Goal: Transaction & Acquisition: Subscribe to service/newsletter

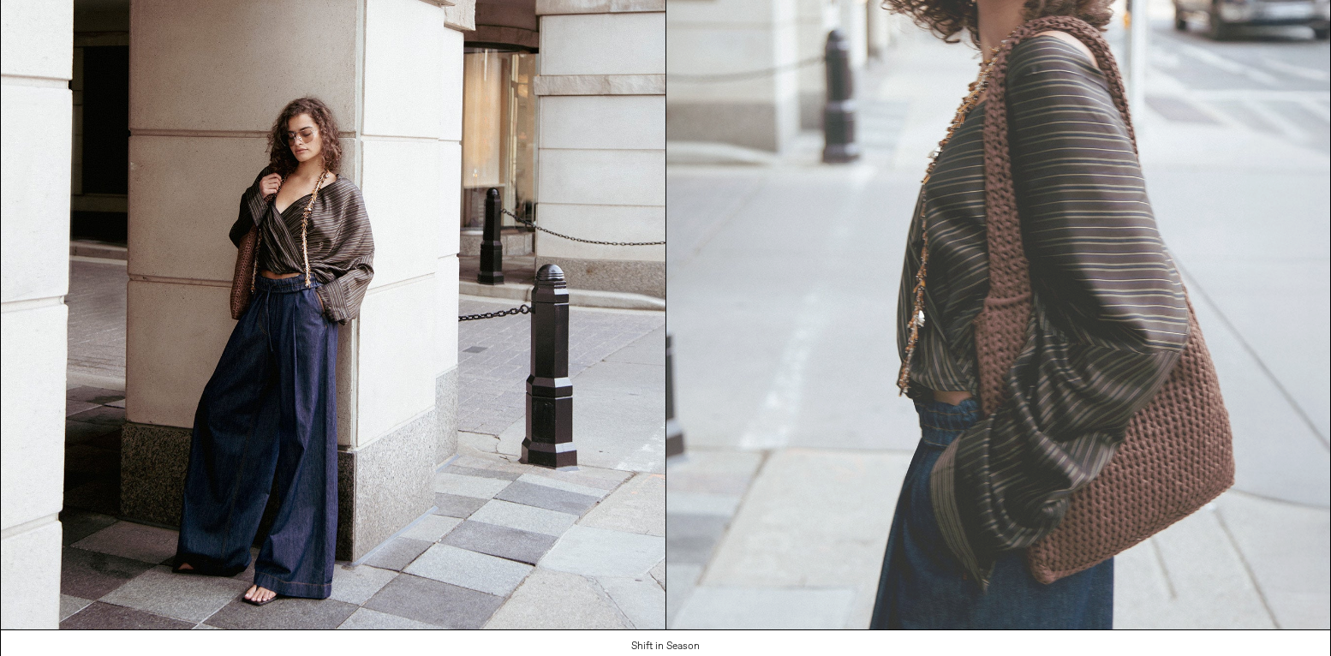
scroll to position [2014, 0]
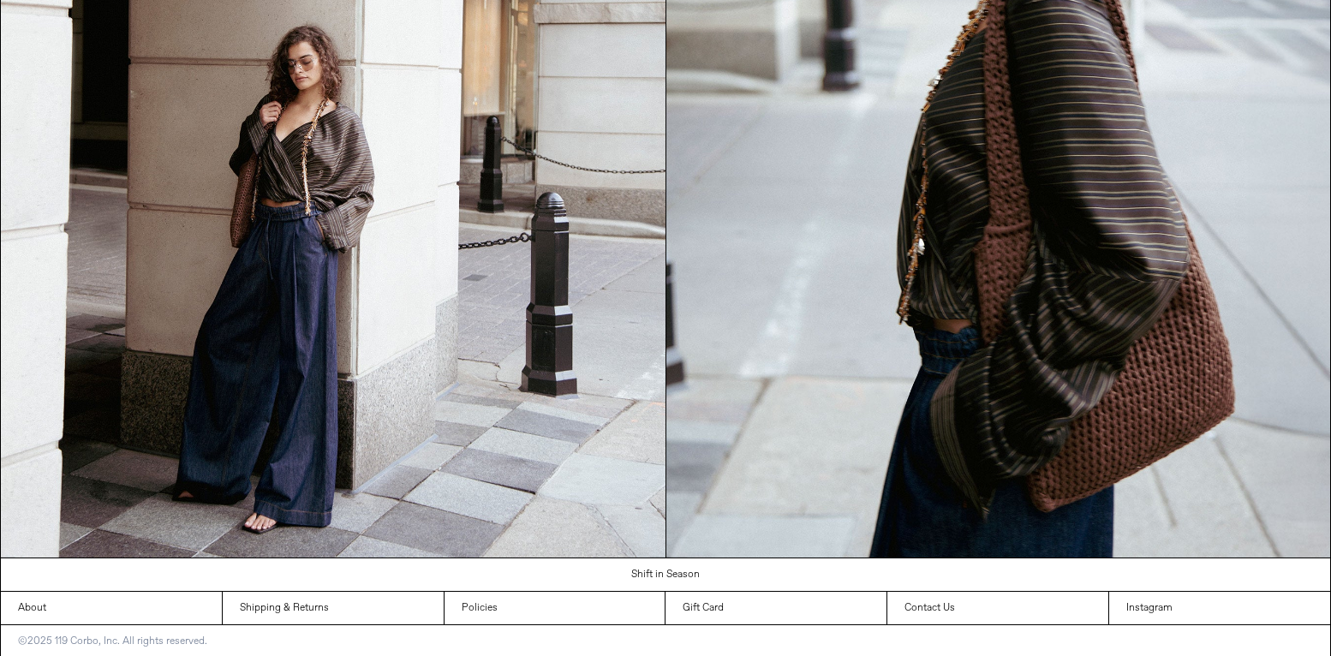
click at [862, 638] on div "©2025 119 Corbo, Inc. All rights reserved." at bounding box center [665, 641] width 1329 height 33
click at [1118, 636] on div "©2025 119 Corbo, Inc. All rights reserved." at bounding box center [665, 641] width 1329 height 33
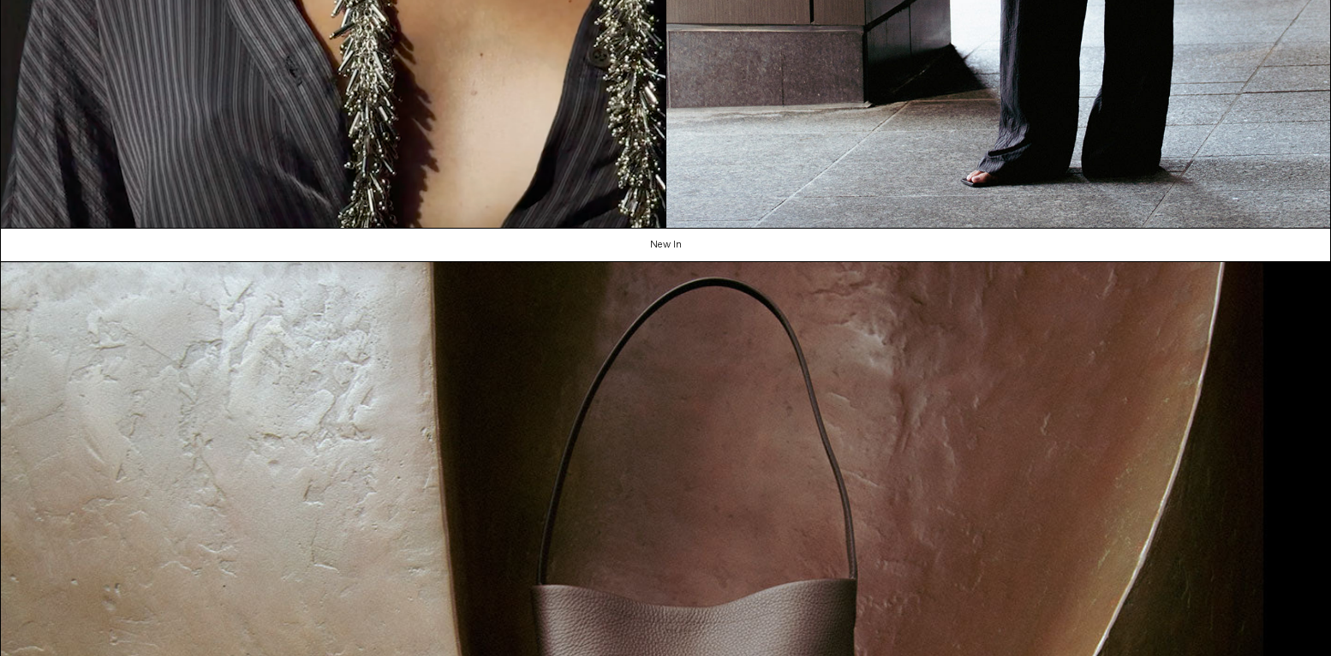
scroll to position [475, 0]
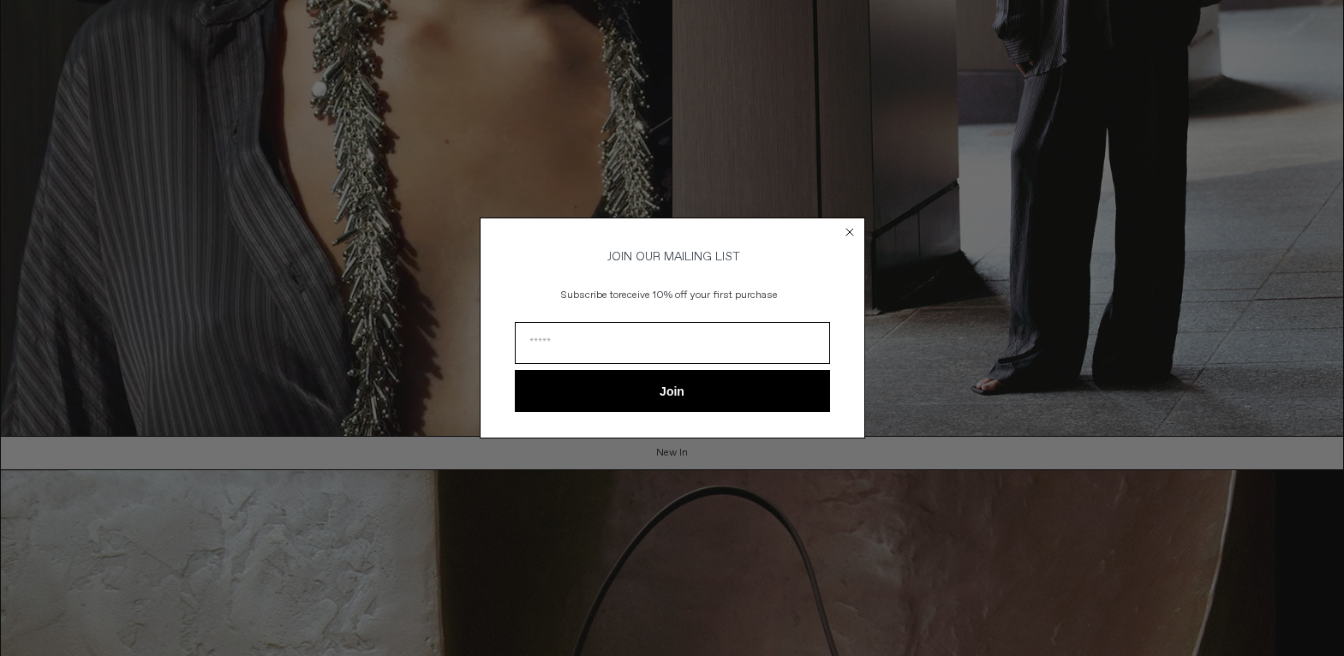
click at [540, 345] on input "Email" at bounding box center [672, 343] width 315 height 42
click at [1118, 313] on div "Close dialog JOIN OUR MAILING LIST Subscribe to receive 10% off your first purc…" at bounding box center [672, 328] width 1344 height 656
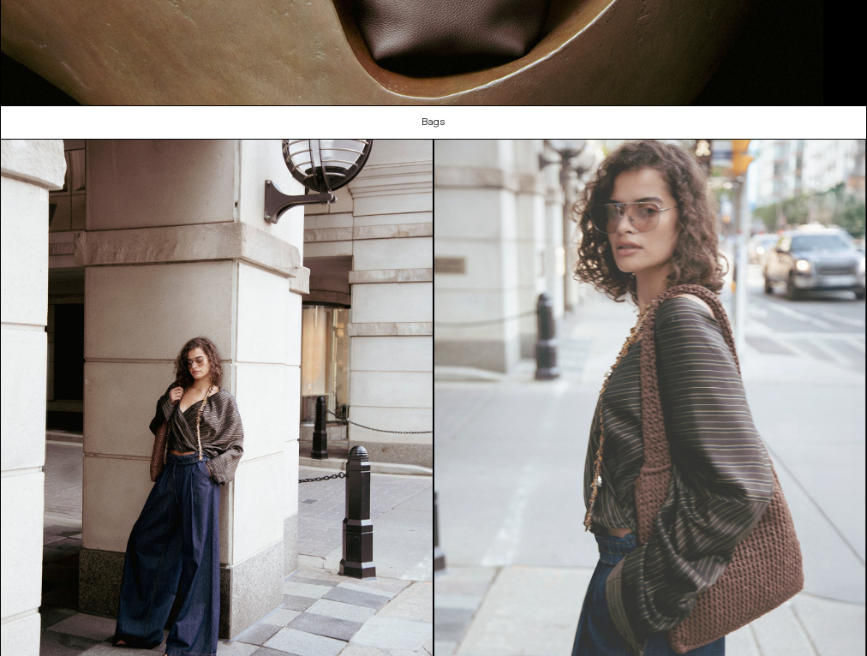
scroll to position [1171, 0]
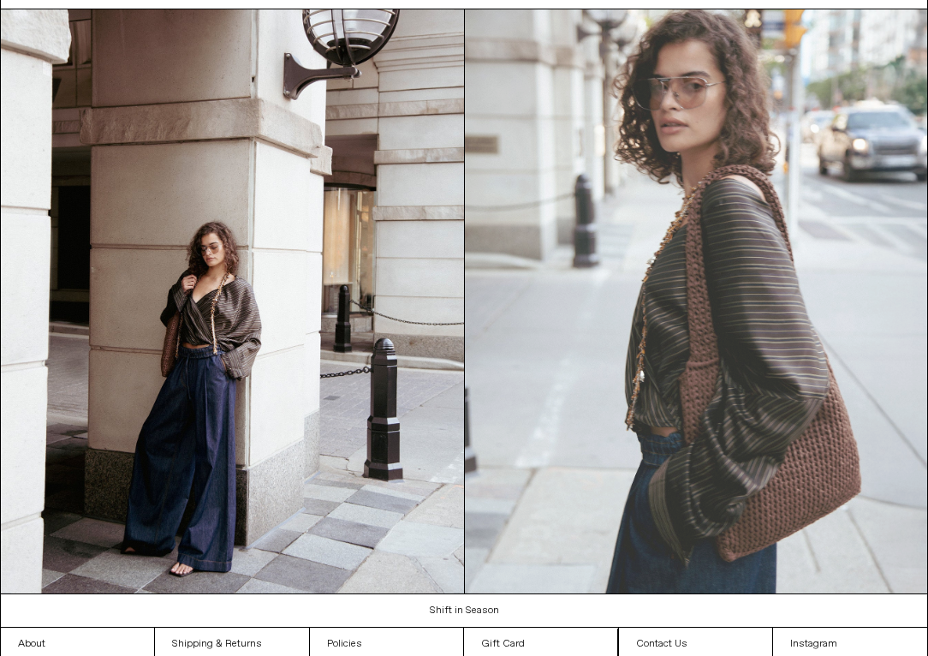
scroll to position [1283, 0]
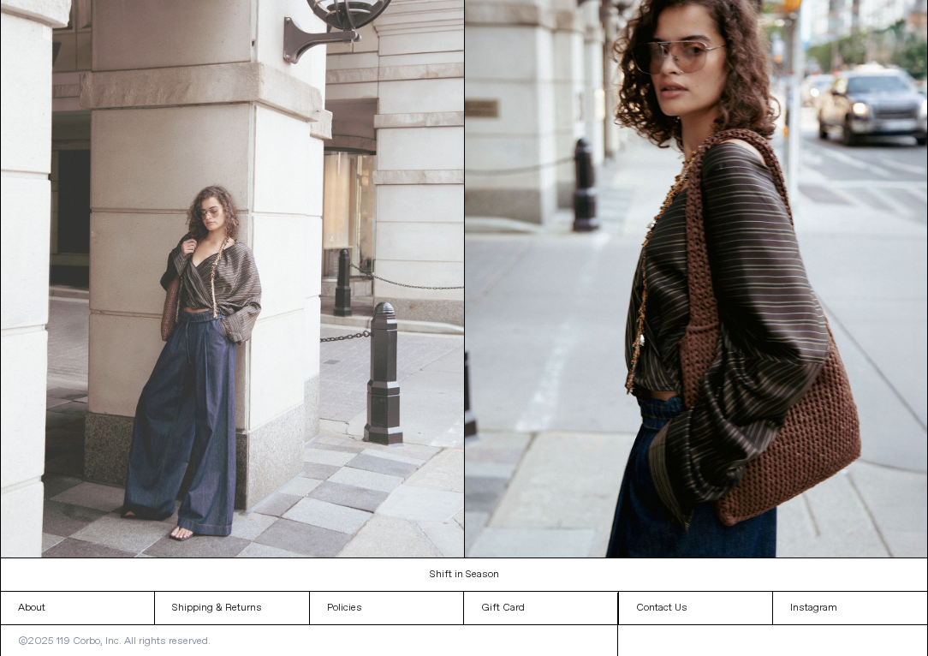
scroll to position [1283, 0]
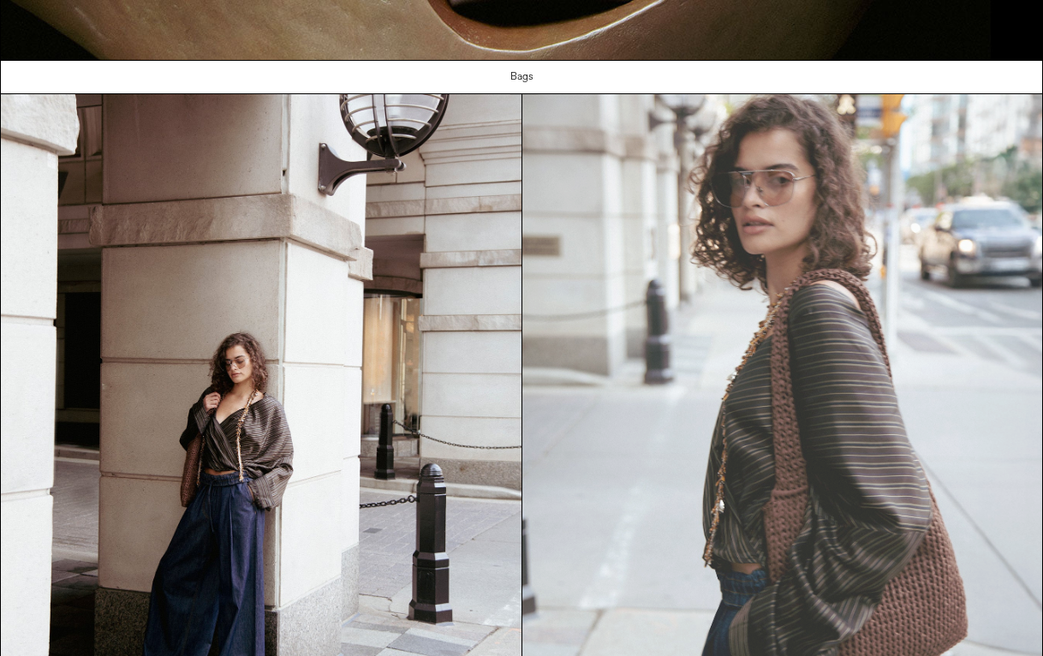
scroll to position [1492, 0]
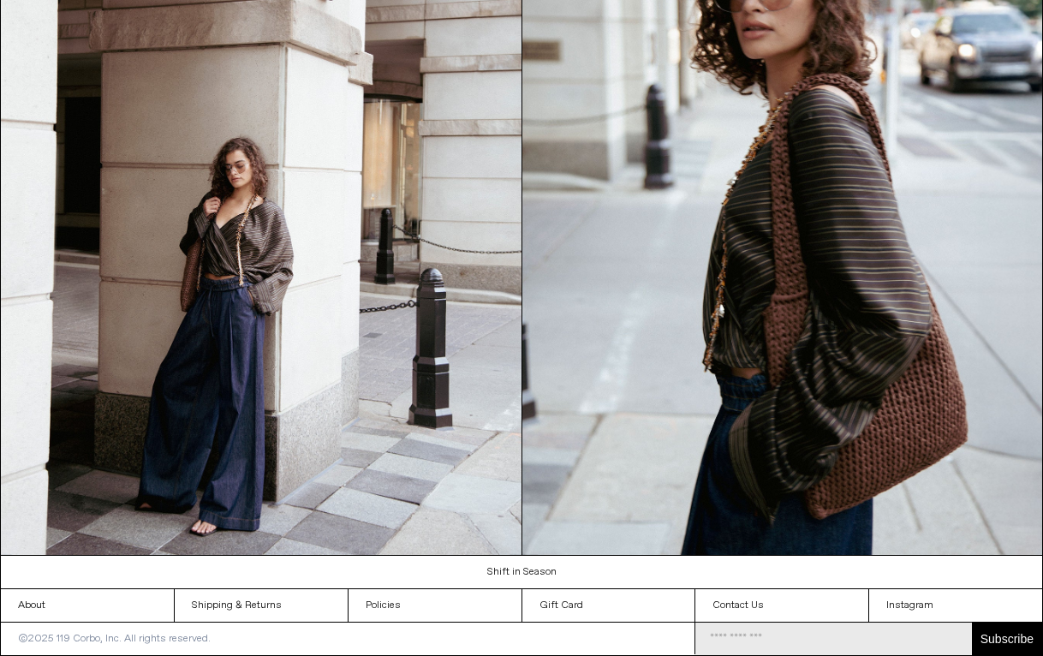
click at [817, 639] on input "Email Address" at bounding box center [834, 639] width 277 height 33
drag, startPoint x: 1017, startPoint y: 637, endPoint x: 940, endPoint y: 640, distance: 76.3
click at [928, 639] on div "Subscribe" at bounding box center [869, 639] width 347 height 33
click at [928, 640] on input "Email Address" at bounding box center [834, 639] width 277 height 33
click at [820, 646] on input "Email Address" at bounding box center [834, 639] width 277 height 33
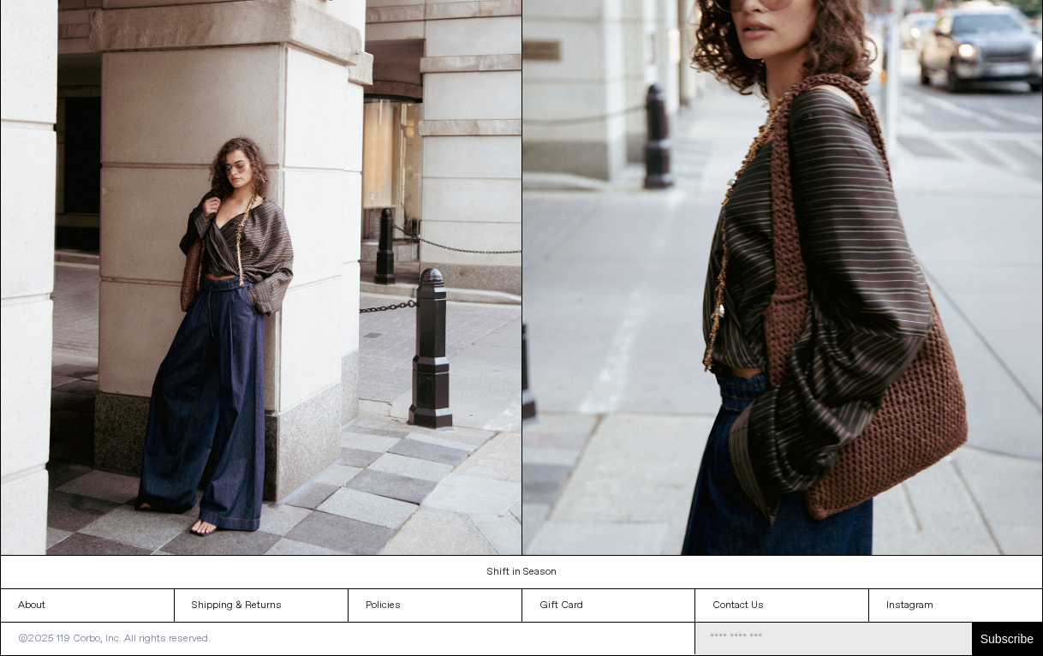
drag, startPoint x: 994, startPoint y: 643, endPoint x: 899, endPoint y: 639, distance: 95.2
click at [899, 639] on div "Subscribe" at bounding box center [869, 639] width 347 height 33
click at [897, 639] on input "Email Address" at bounding box center [834, 639] width 277 height 33
drag, startPoint x: 1002, startPoint y: 638, endPoint x: 890, endPoint y: 638, distance: 112.2
click at [901, 638] on div "Subscribe" at bounding box center [869, 639] width 347 height 33
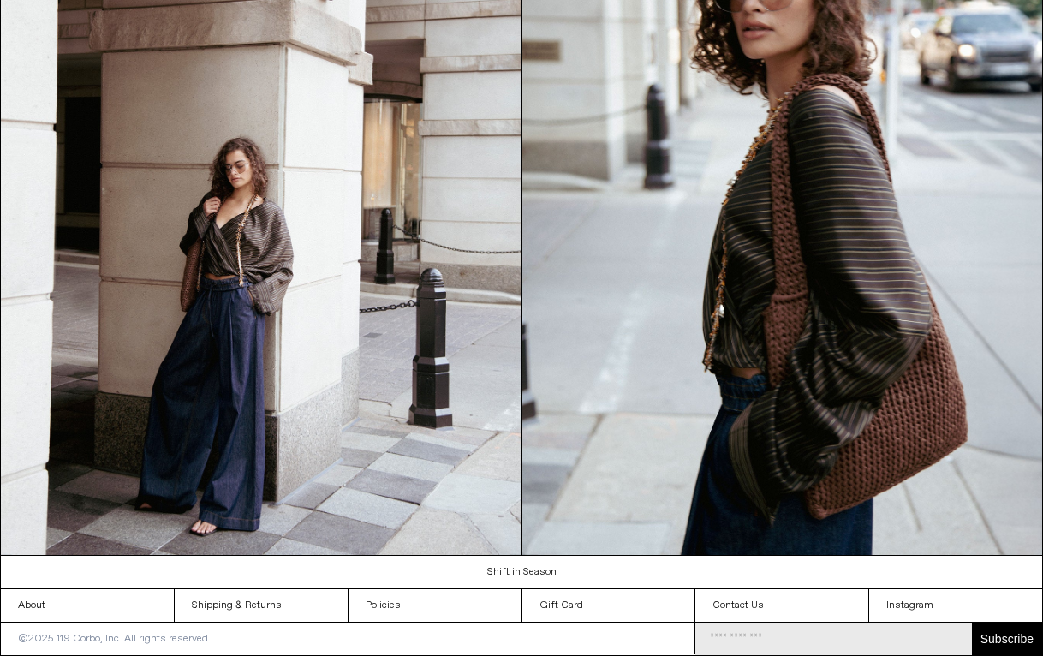
click at [890, 638] on input "Email Address" at bounding box center [834, 639] width 277 height 33
